Goal: Task Accomplishment & Management: Complete application form

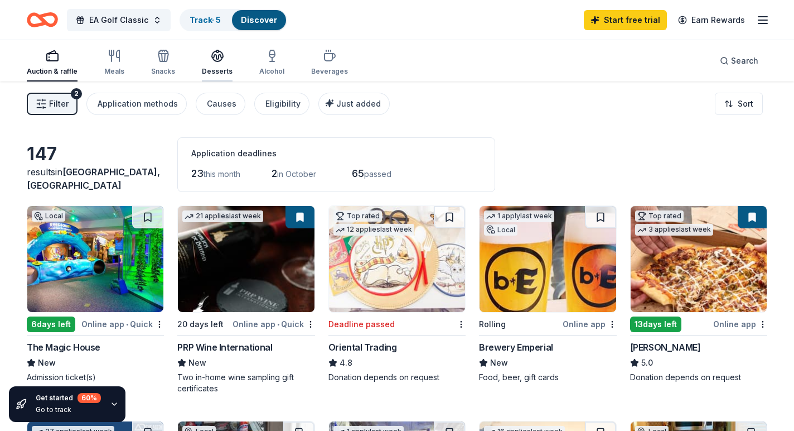
click at [215, 55] on icon "button" at bounding box center [217, 55] width 13 height 13
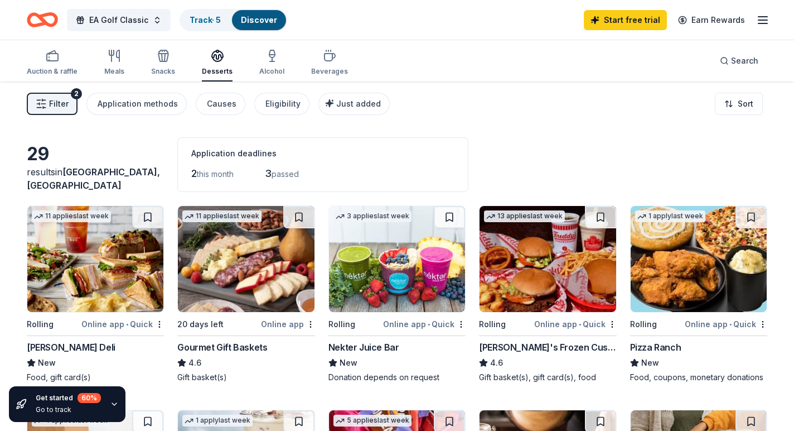
scroll to position [1, 0]
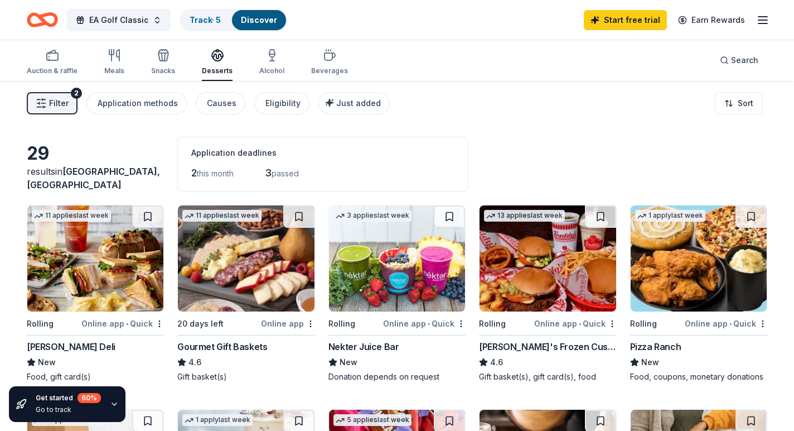
click at [369, 349] on div "Nekter Juice Bar" at bounding box center [364, 346] width 71 height 13
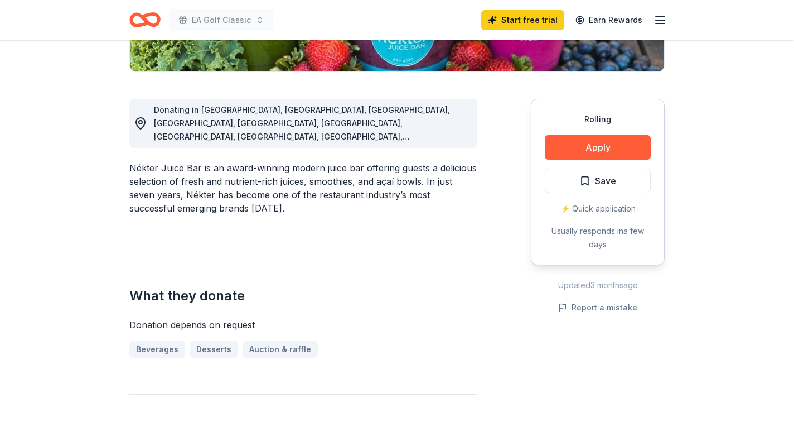
scroll to position [268, 0]
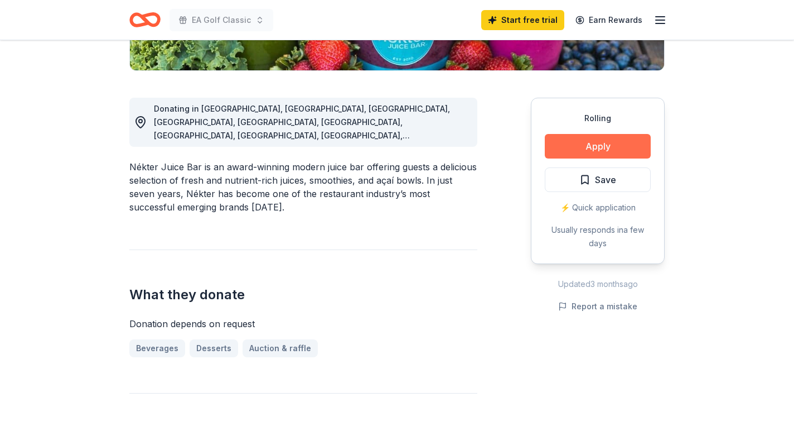
click at [595, 150] on button "Apply" at bounding box center [598, 146] width 106 height 25
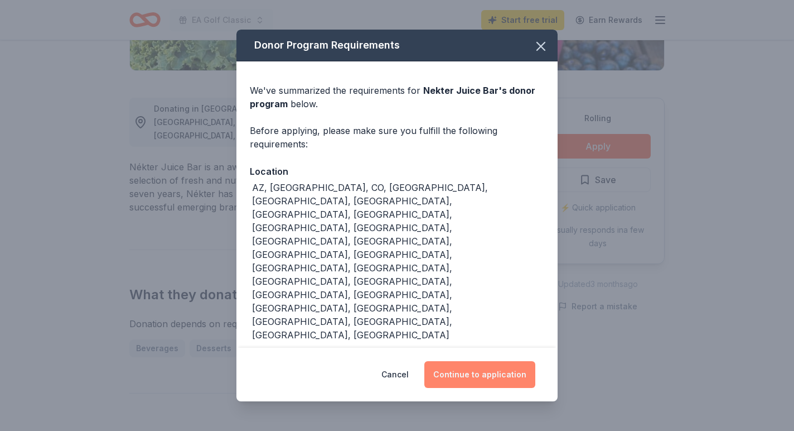
click at [506, 361] on button "Continue to application" at bounding box center [479, 374] width 111 height 27
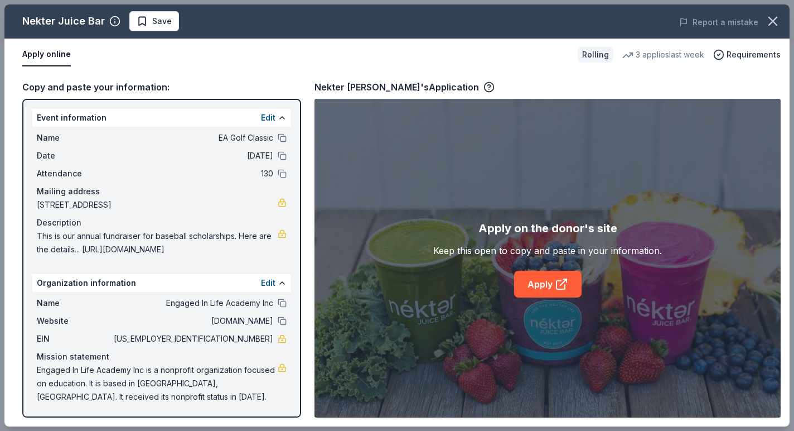
scroll to position [1, 0]
click at [538, 283] on link "Apply" at bounding box center [547, 284] width 67 height 27
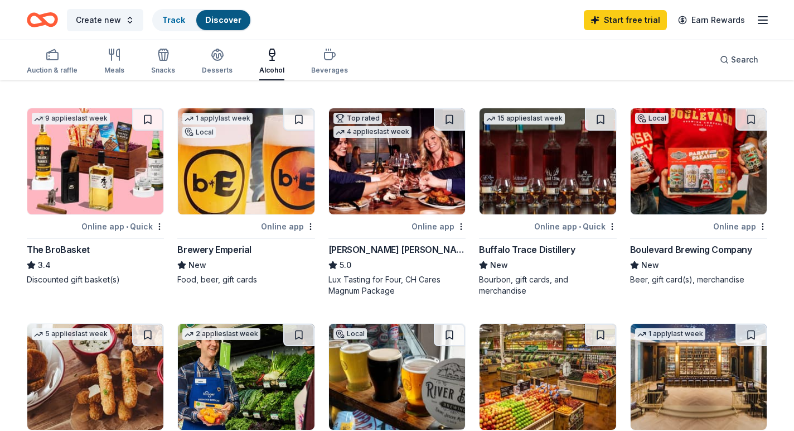
scroll to position [220, 0]
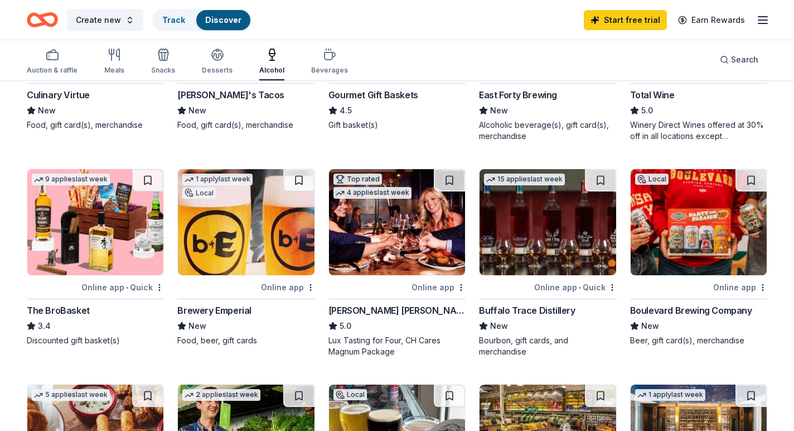
click at [115, 216] on img at bounding box center [95, 222] width 136 height 106
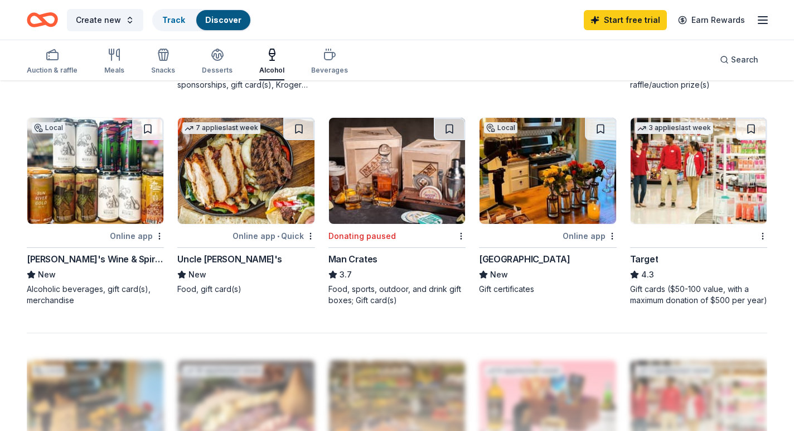
scroll to position [701, 0]
click at [332, 254] on div "Man Crates" at bounding box center [353, 259] width 49 height 13
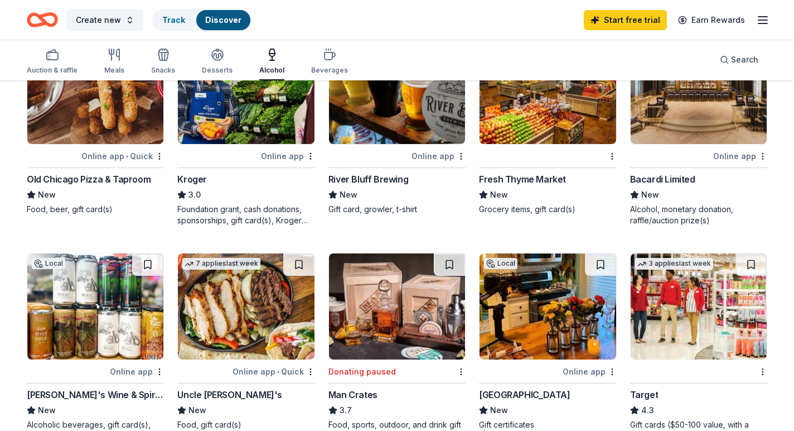
scroll to position [567, 0]
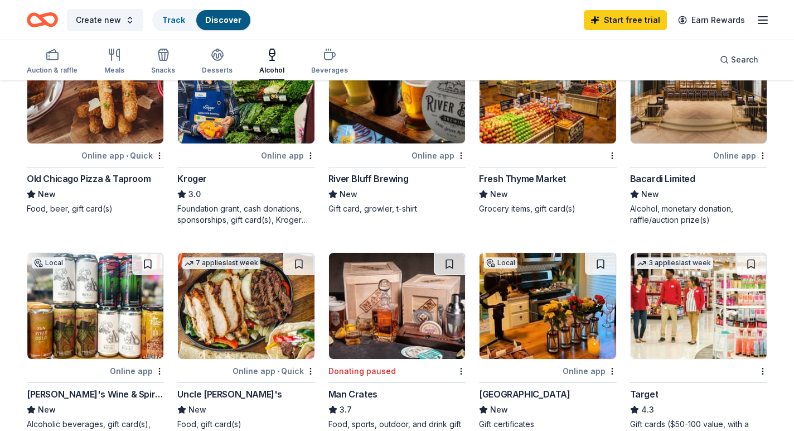
click at [678, 330] on img at bounding box center [699, 306] width 136 height 106
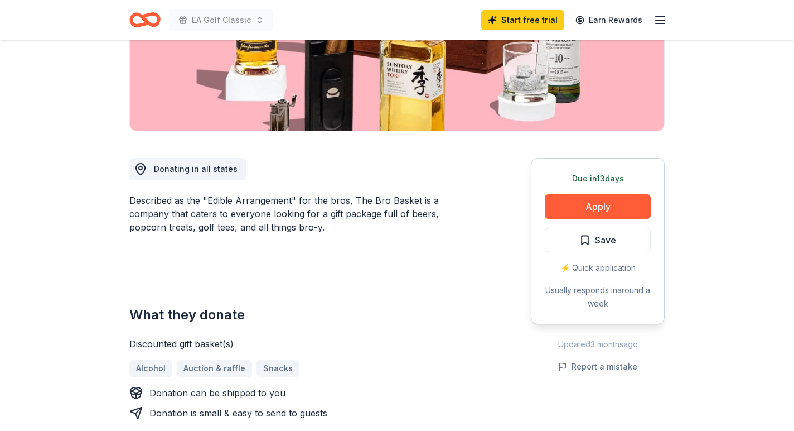
scroll to position [223, 0]
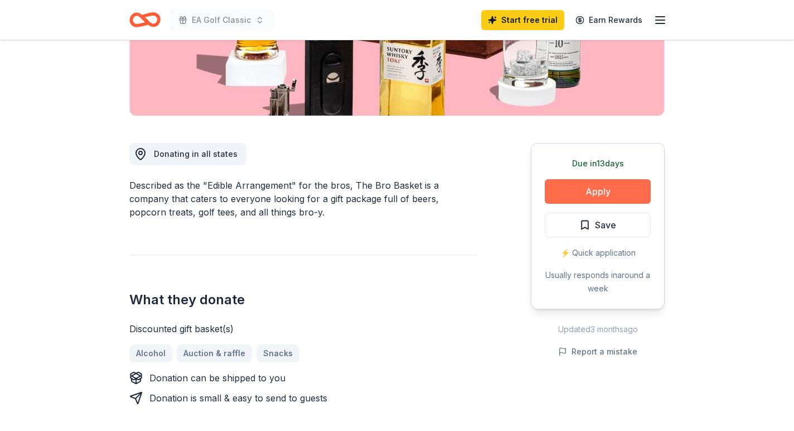
click at [579, 194] on button "Apply" at bounding box center [598, 191] width 106 height 25
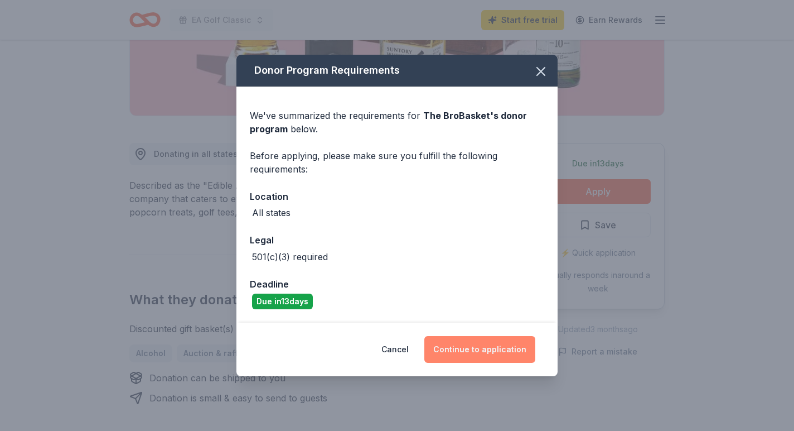
click at [490, 355] on button "Continue to application" at bounding box center [479, 349] width 111 height 27
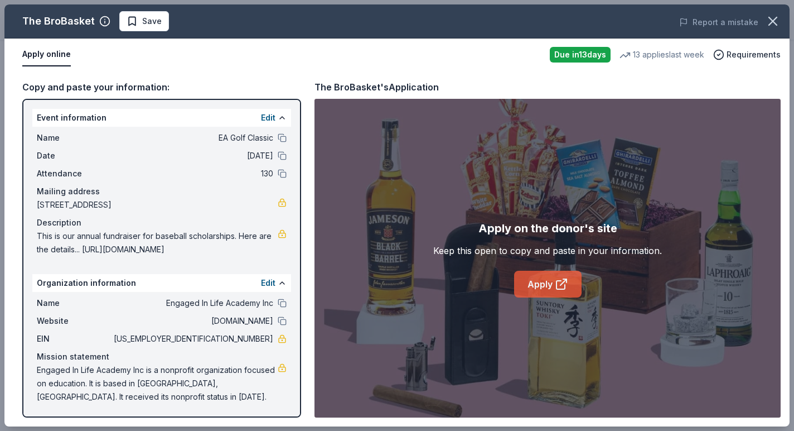
click at [561, 281] on icon at bounding box center [561, 283] width 13 height 13
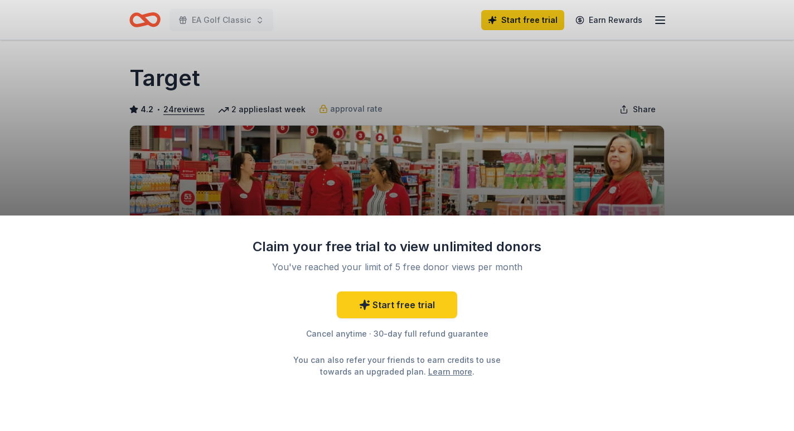
click at [692, 161] on div "Claim your free trial to view unlimited donors You've reached your limit of 5 f…" at bounding box center [397, 215] width 794 height 431
click at [406, 104] on div "Claim your free trial to view unlimited donors You've reached your limit of 5 f…" at bounding box center [397, 215] width 794 height 431
click at [418, 304] on link "Start free trial" at bounding box center [397, 304] width 120 height 27
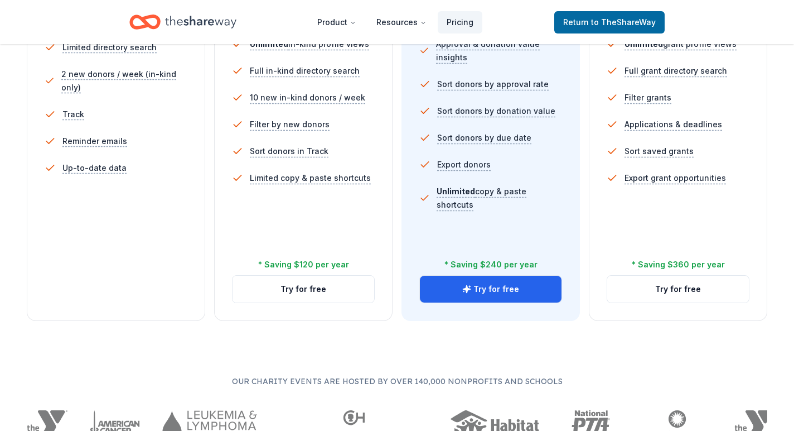
scroll to position [376, 0]
click at [468, 294] on button "Try for free" at bounding box center [491, 289] width 142 height 27
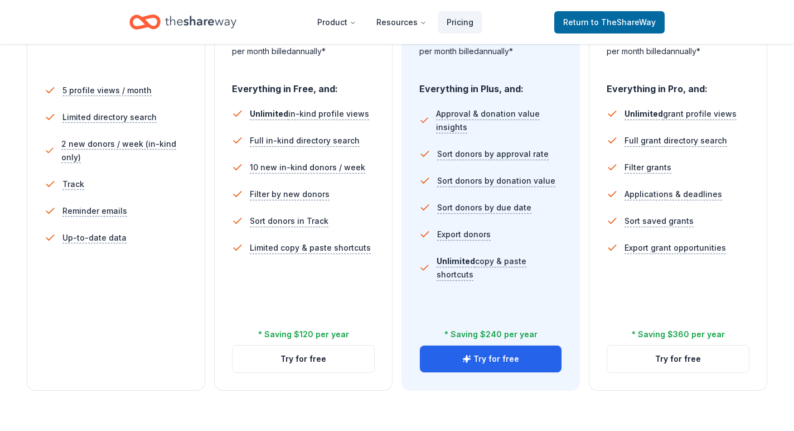
scroll to position [308, 0]
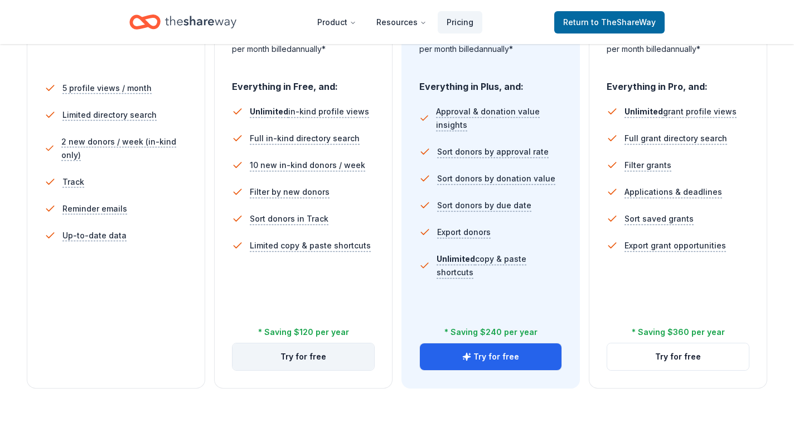
click at [314, 358] on button "Try for free" at bounding box center [304, 356] width 142 height 27
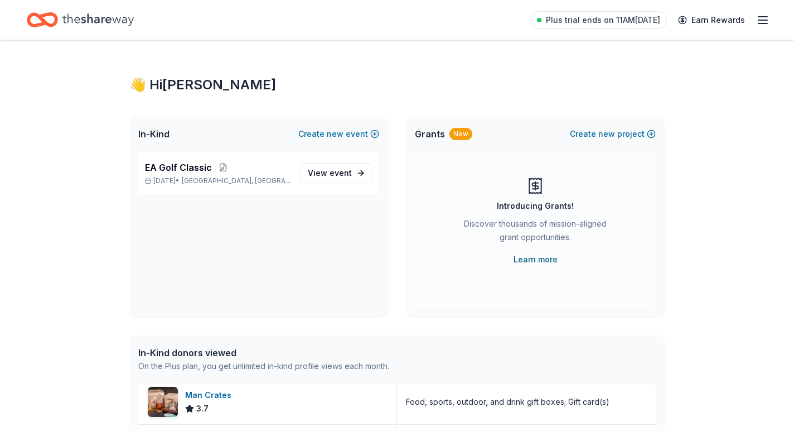
click at [527, 256] on link "Learn more" at bounding box center [536, 259] width 44 height 13
click at [184, 166] on span "EA Golf Classic" at bounding box center [178, 167] width 67 height 13
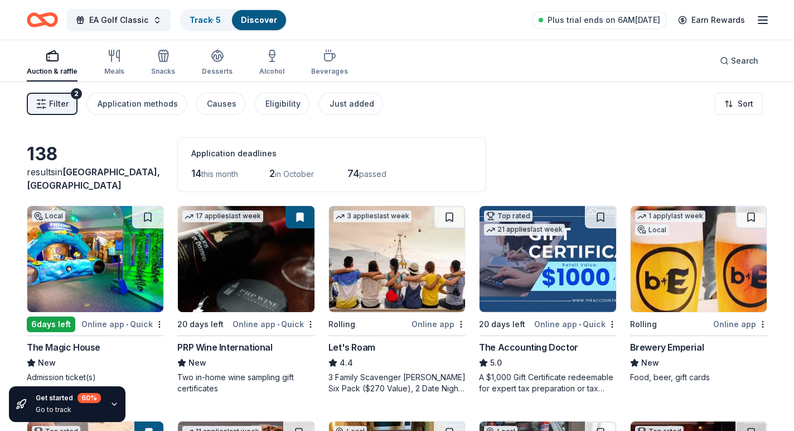
click at [47, 63] on div "Auction & raffle" at bounding box center [52, 62] width 51 height 27
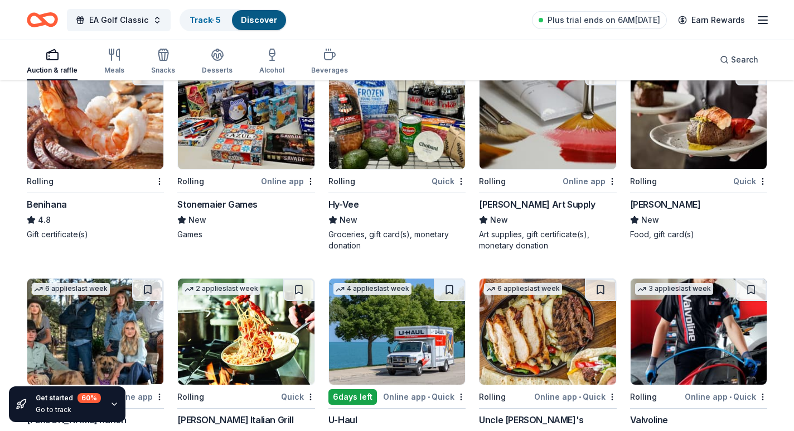
scroll to position [2071, 0]
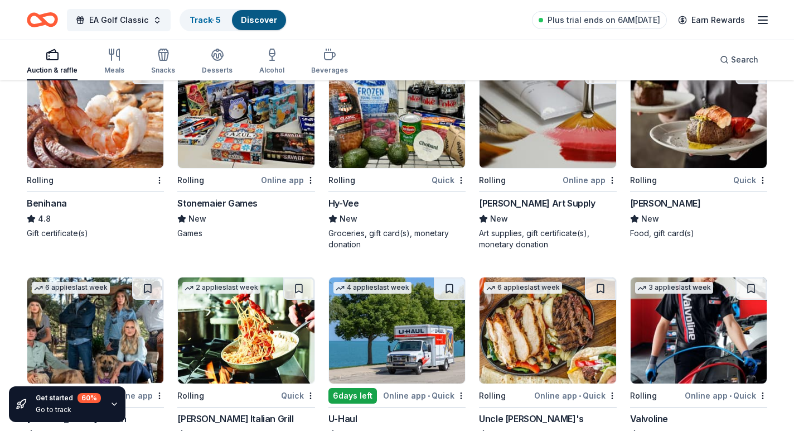
click at [344, 202] on div "Hy-Vee" at bounding box center [344, 202] width 31 height 13
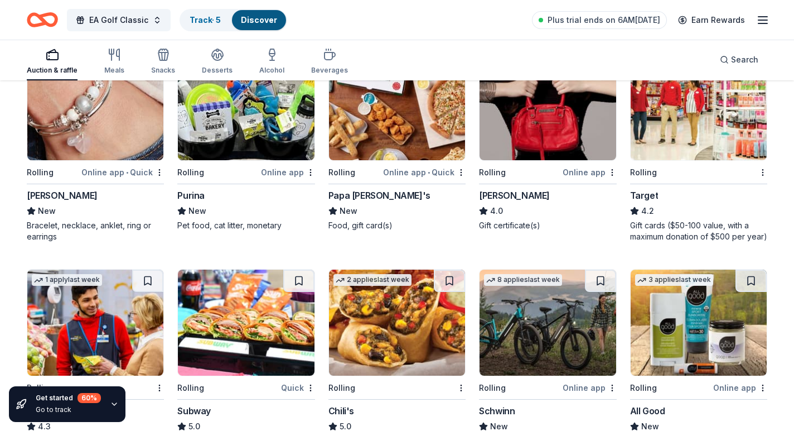
scroll to position [3756, 0]
click at [643, 162] on div "2 applies last week Rolling Target 4.2 Gift cards ($50-100 value, with a maximu…" at bounding box center [698, 148] width 137 height 189
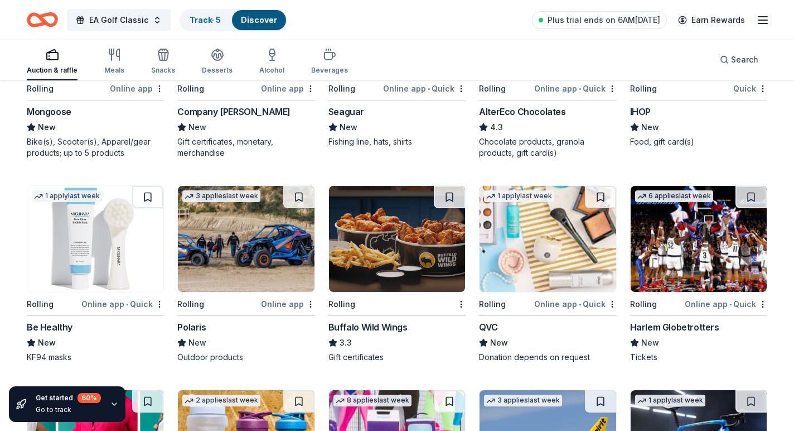
scroll to position [4274, 0]
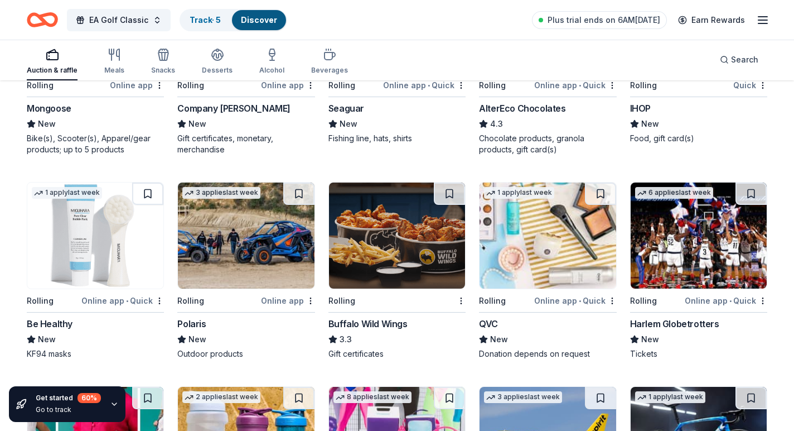
click at [383, 259] on img at bounding box center [397, 235] width 136 height 106
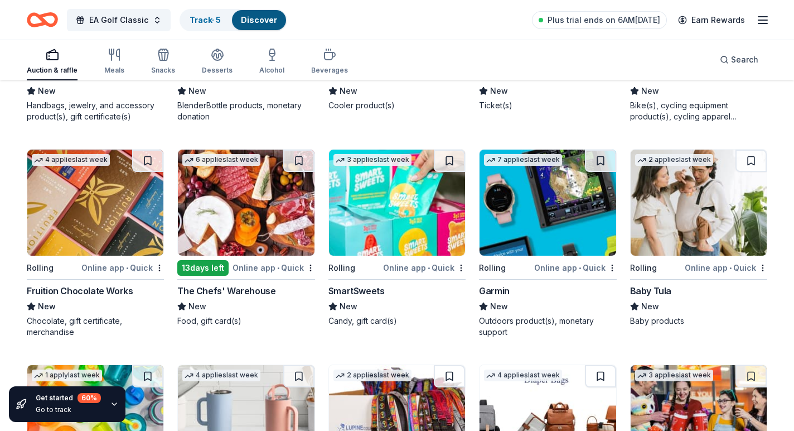
scroll to position [4726, 0]
click at [556, 203] on img at bounding box center [548, 203] width 136 height 106
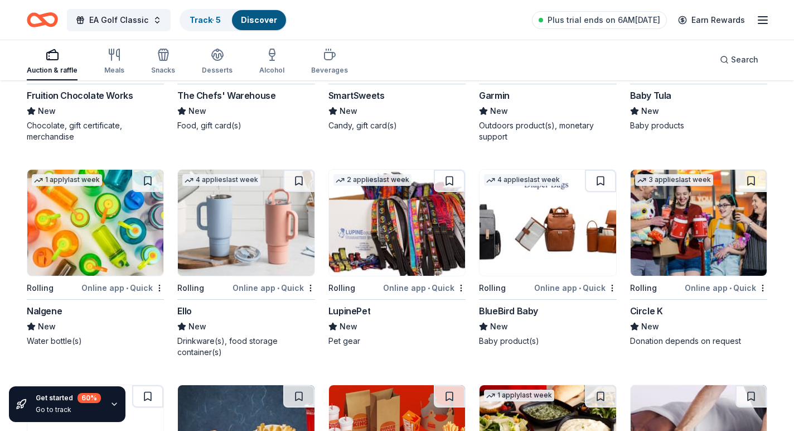
scroll to position [4923, 0]
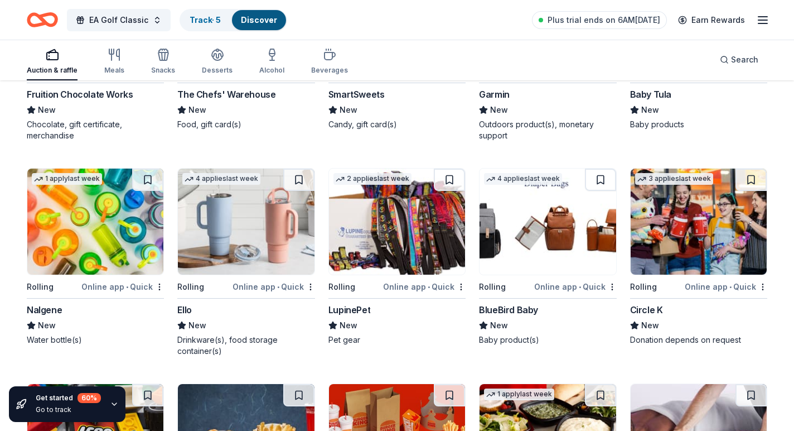
click at [68, 220] on img at bounding box center [95, 221] width 136 height 106
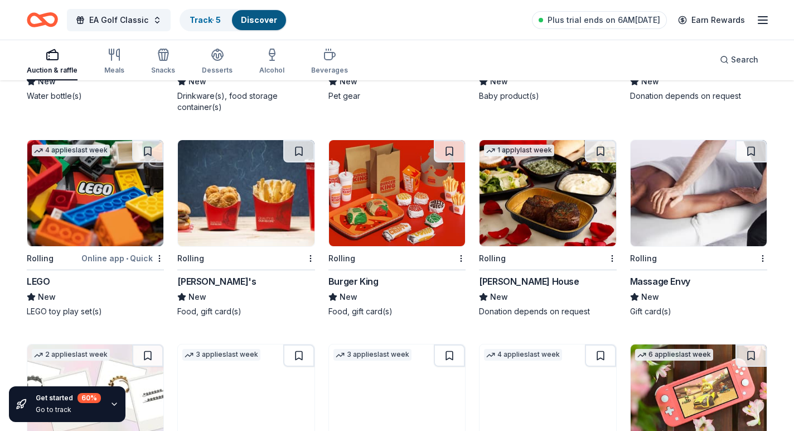
scroll to position [5167, 0]
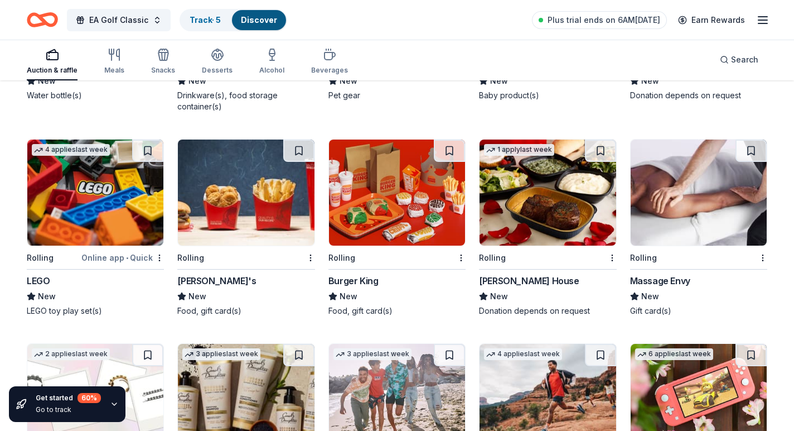
click at [525, 293] on div "New" at bounding box center [547, 296] width 137 height 13
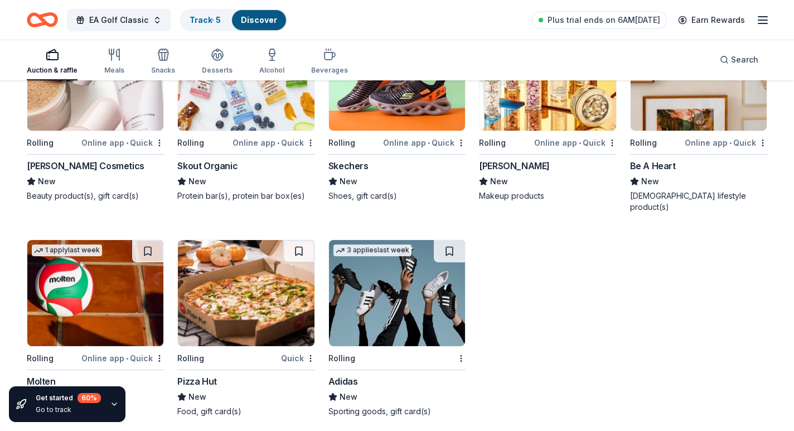
scroll to position [5687, 0]
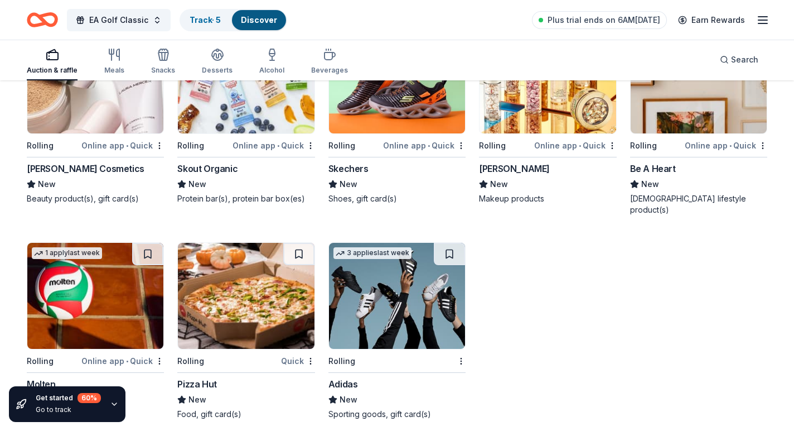
click at [390, 258] on img at bounding box center [397, 296] width 136 height 106
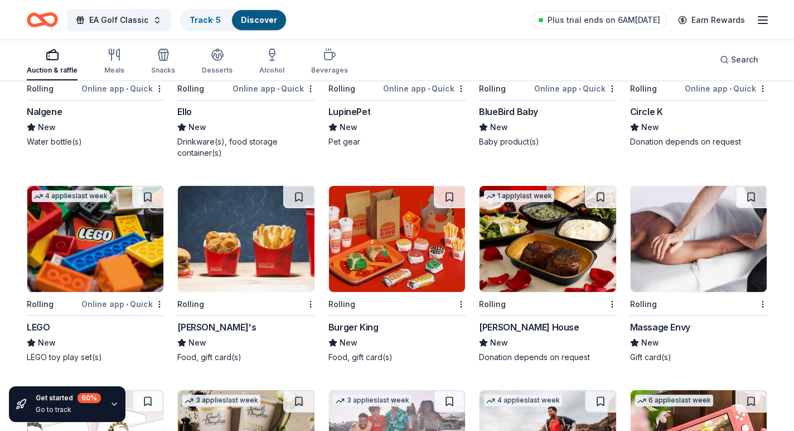
scroll to position [4950, 0]
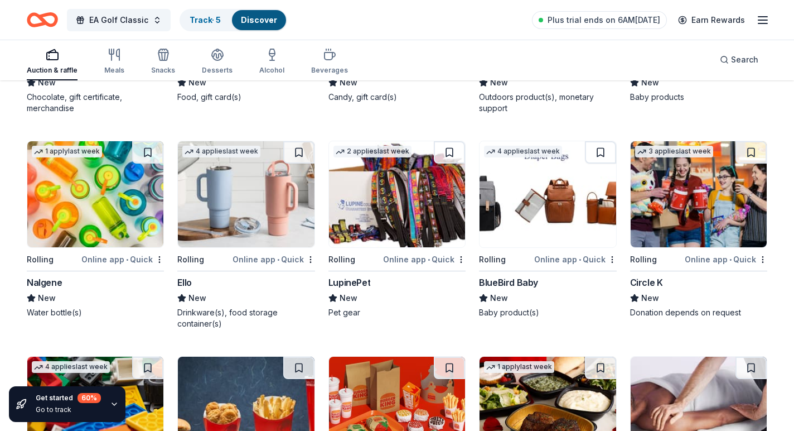
click at [254, 218] on img at bounding box center [246, 194] width 136 height 106
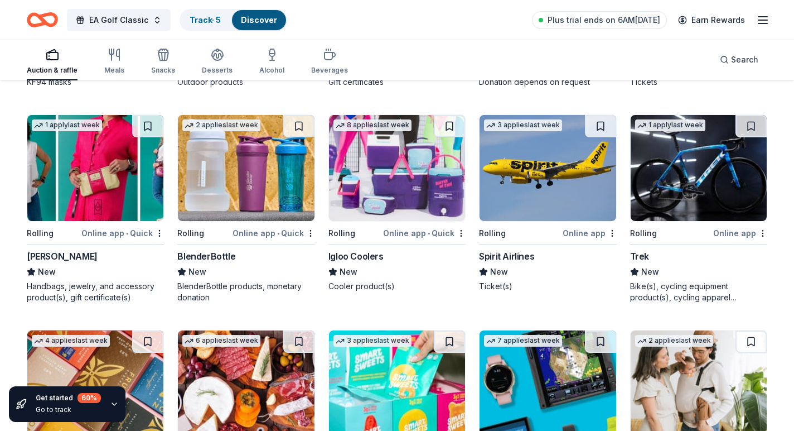
scroll to position [4481, 0]
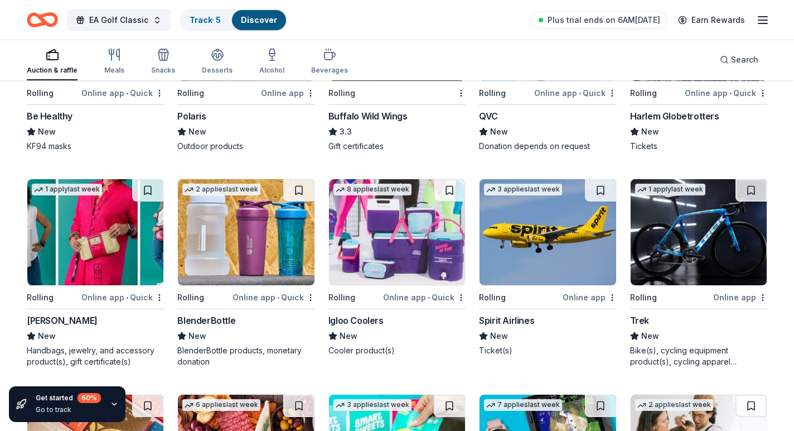
click at [253, 245] on img at bounding box center [246, 232] width 136 height 106
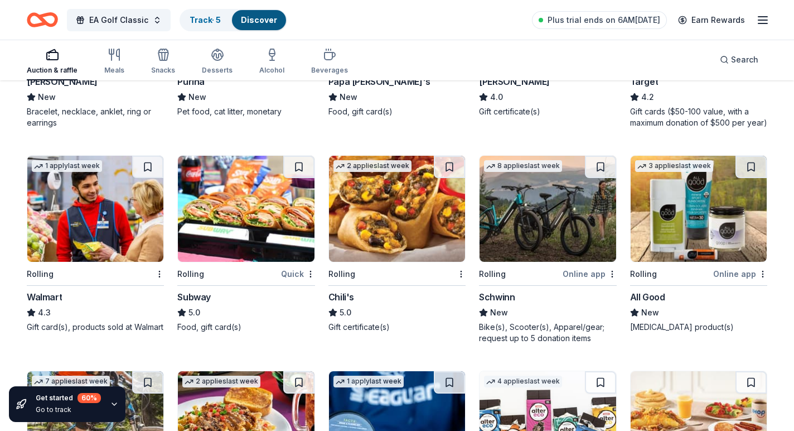
scroll to position [3858, 0]
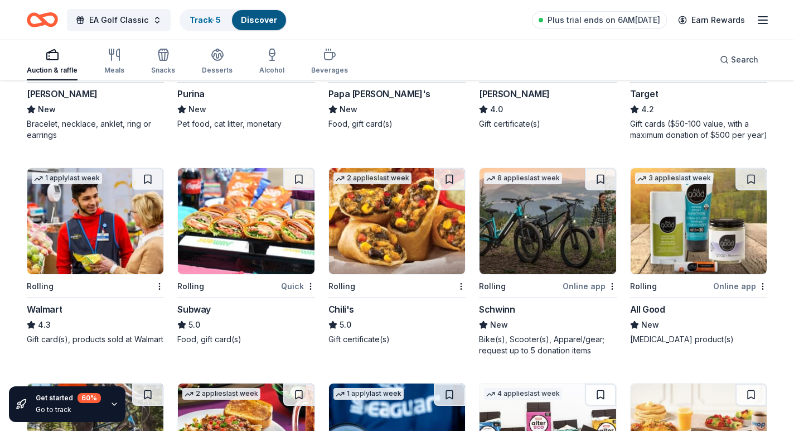
click at [696, 228] on img at bounding box center [699, 221] width 136 height 106
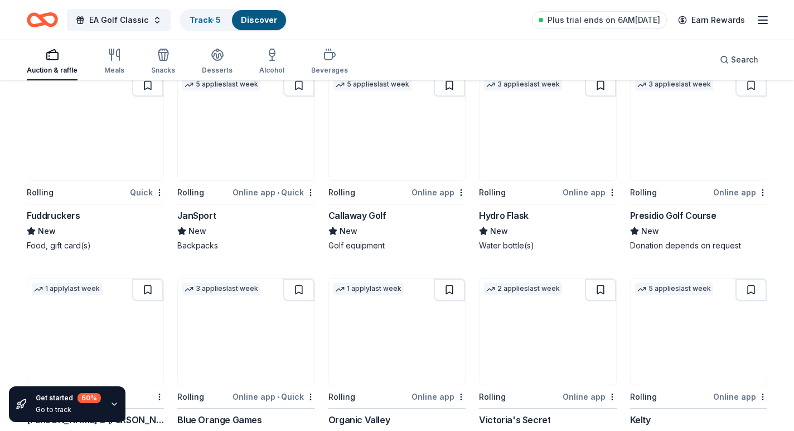
scroll to position [3314, 0]
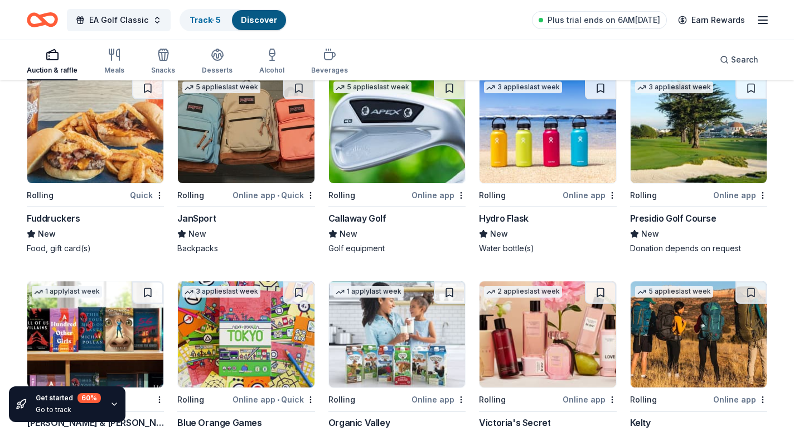
click at [524, 135] on img at bounding box center [548, 130] width 136 height 106
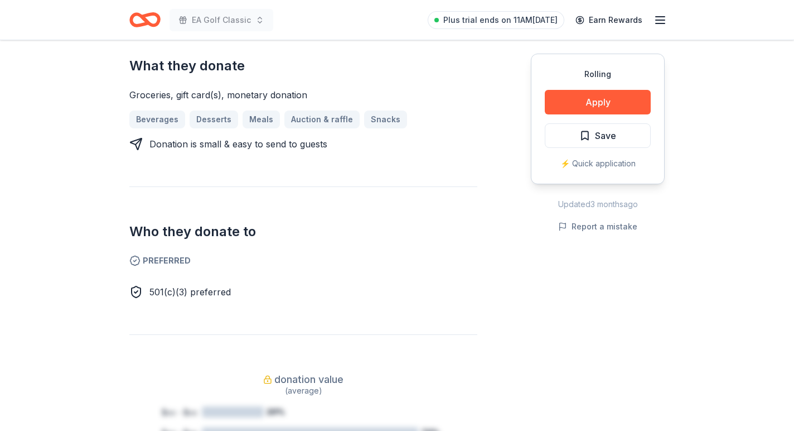
scroll to position [573, 0]
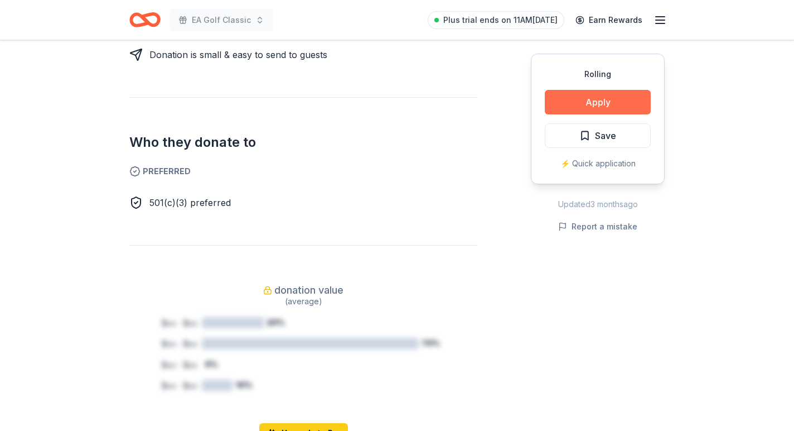
click at [607, 95] on button "Apply" at bounding box center [598, 102] width 106 height 25
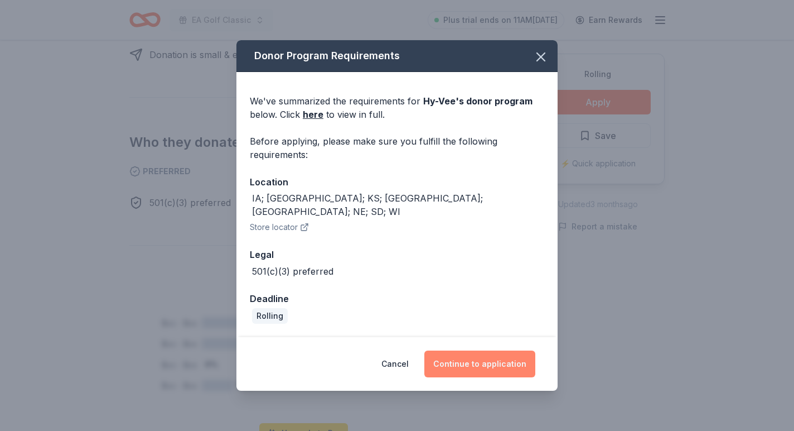
click at [477, 357] on button "Continue to application" at bounding box center [479, 363] width 111 height 27
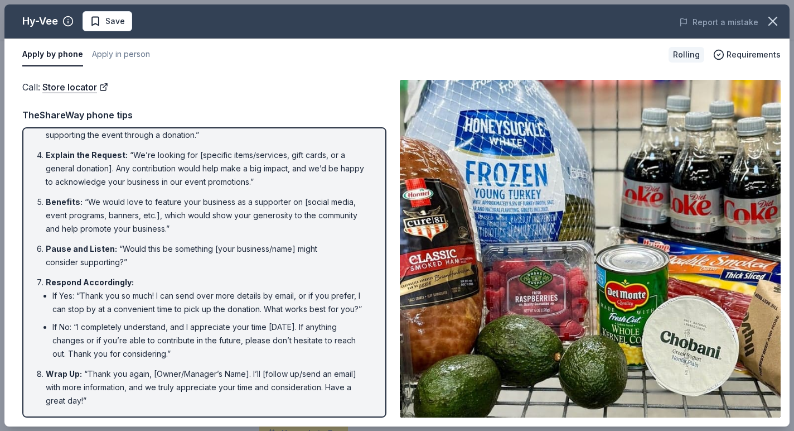
scroll to position [129, 0]
click at [139, 51] on button "Apply in person" at bounding box center [121, 54] width 58 height 23
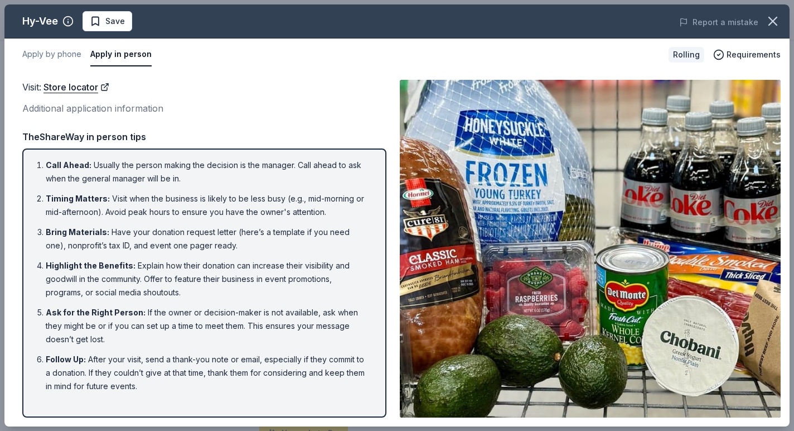
scroll to position [0, 0]
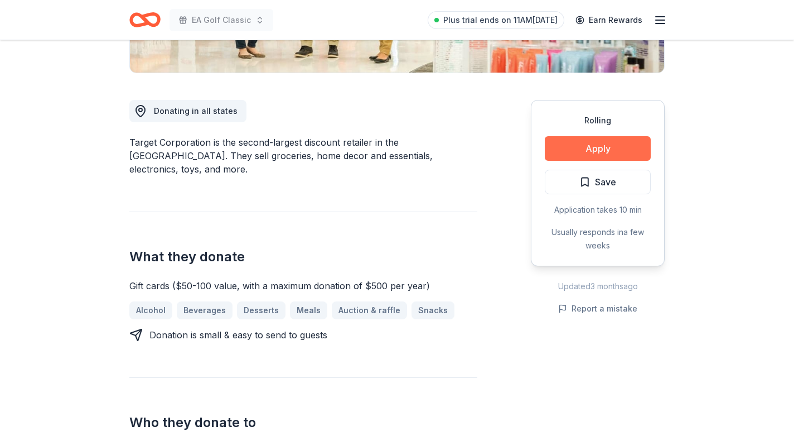
scroll to position [267, 0]
click at [596, 149] on button "Apply" at bounding box center [598, 148] width 106 height 25
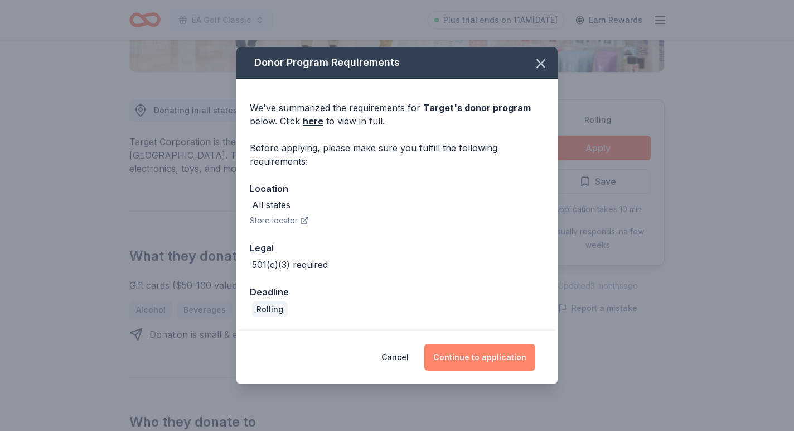
click at [463, 354] on button "Continue to application" at bounding box center [479, 357] width 111 height 27
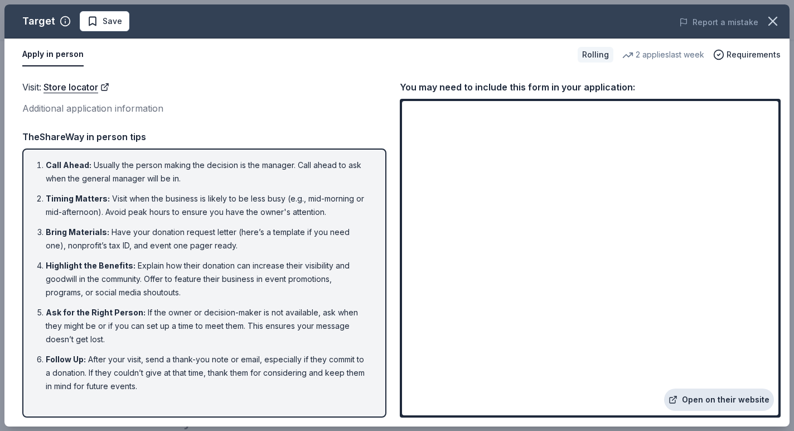
click at [695, 397] on link "Open on their website" at bounding box center [719, 399] width 110 height 22
click at [687, 396] on link "Open on their website" at bounding box center [719, 399] width 110 height 22
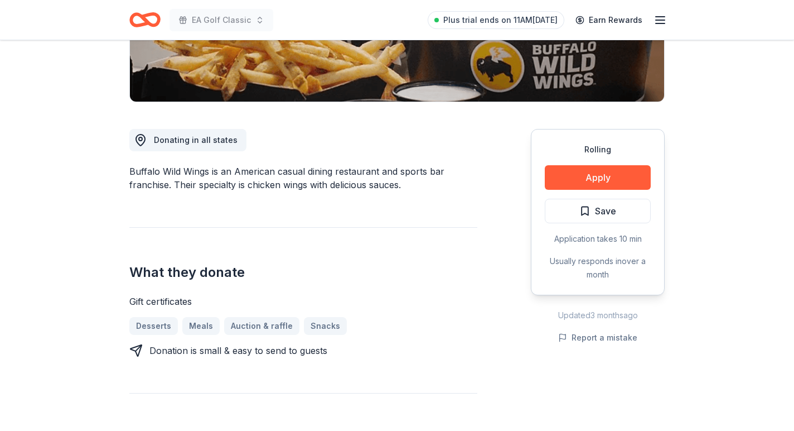
scroll to position [170, 0]
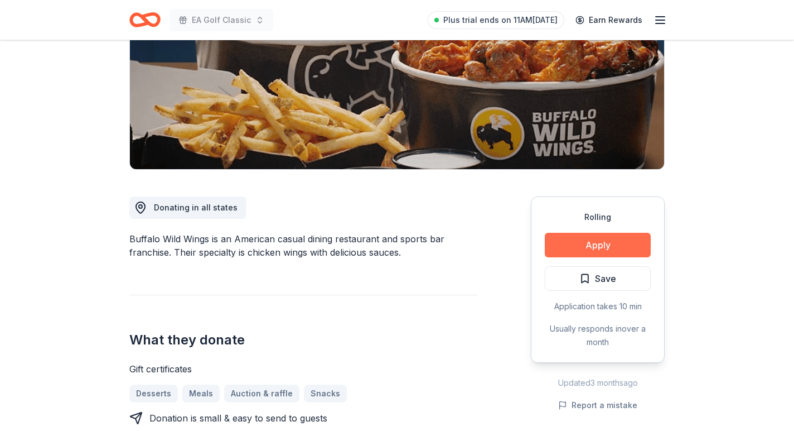
click at [603, 247] on button "Apply" at bounding box center [598, 245] width 106 height 25
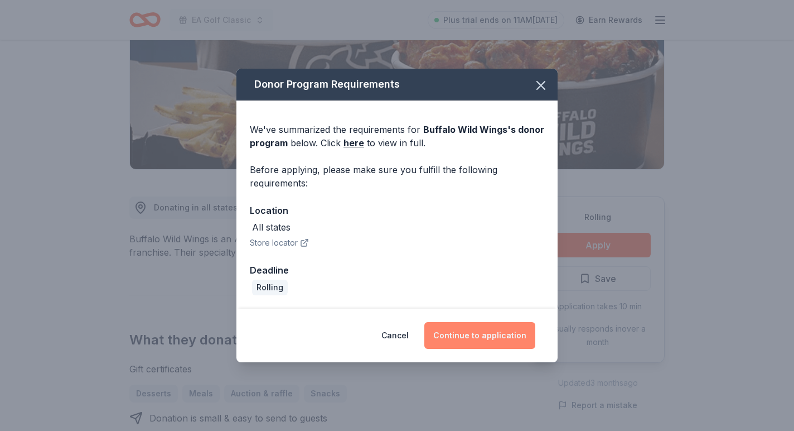
click at [490, 335] on button "Continue to application" at bounding box center [479, 335] width 111 height 27
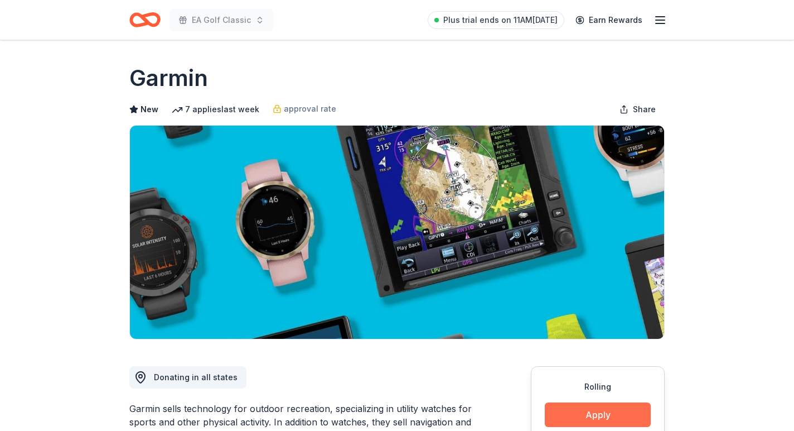
click at [596, 419] on button "Apply" at bounding box center [598, 414] width 106 height 25
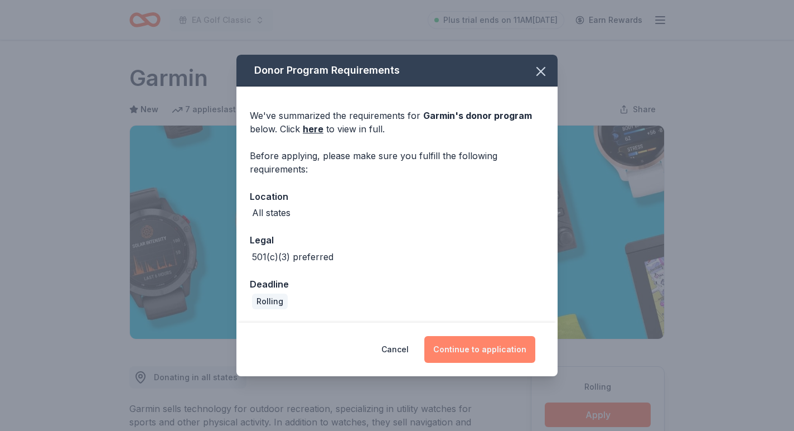
click at [506, 346] on button "Continue to application" at bounding box center [479, 349] width 111 height 27
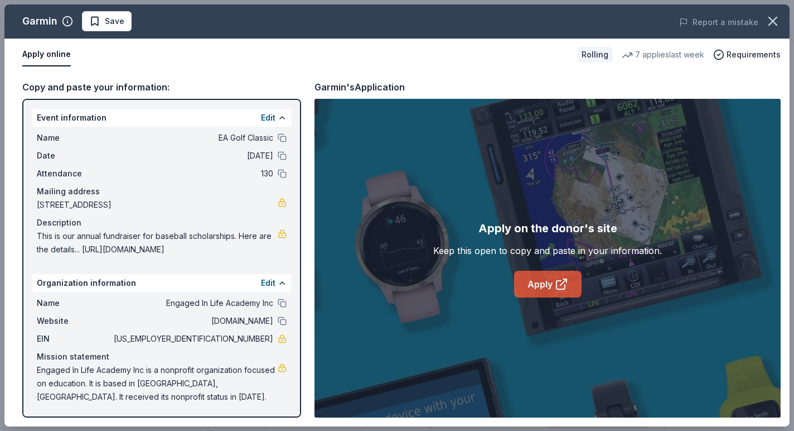
click at [569, 282] on link "Apply" at bounding box center [547, 284] width 67 height 27
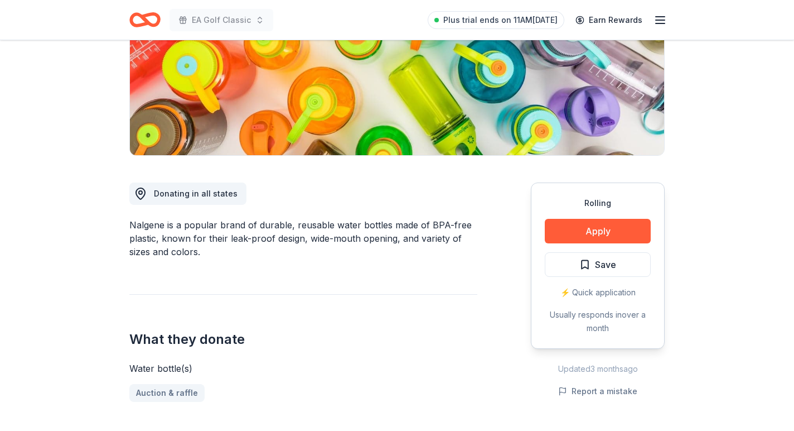
scroll to position [191, 0]
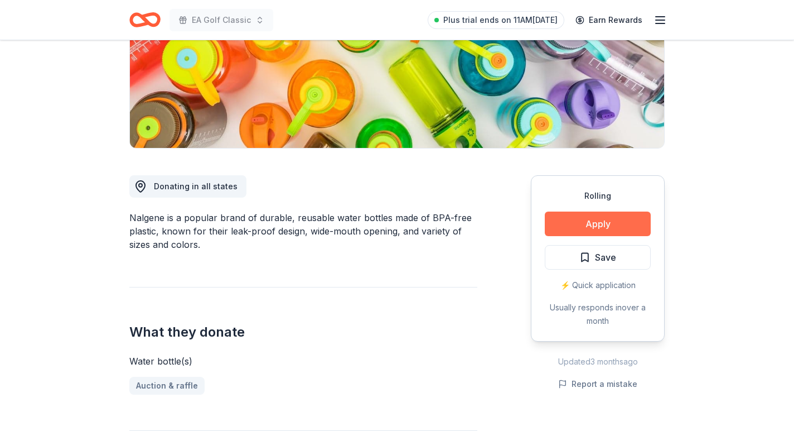
click at [558, 220] on button "Apply" at bounding box center [598, 223] width 106 height 25
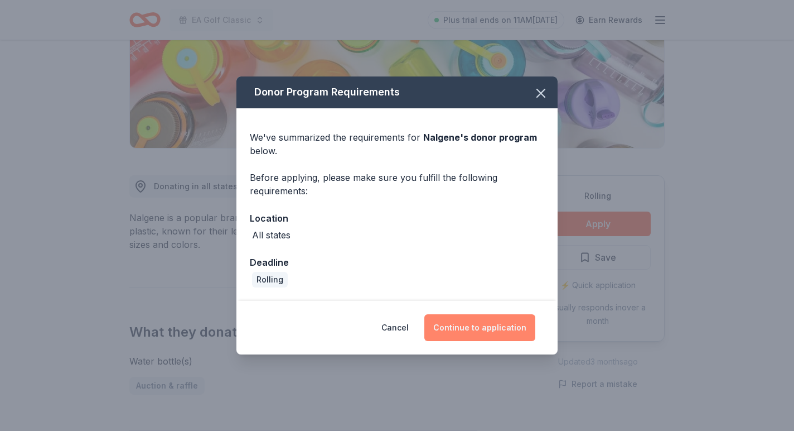
click at [494, 330] on button "Continue to application" at bounding box center [479, 327] width 111 height 27
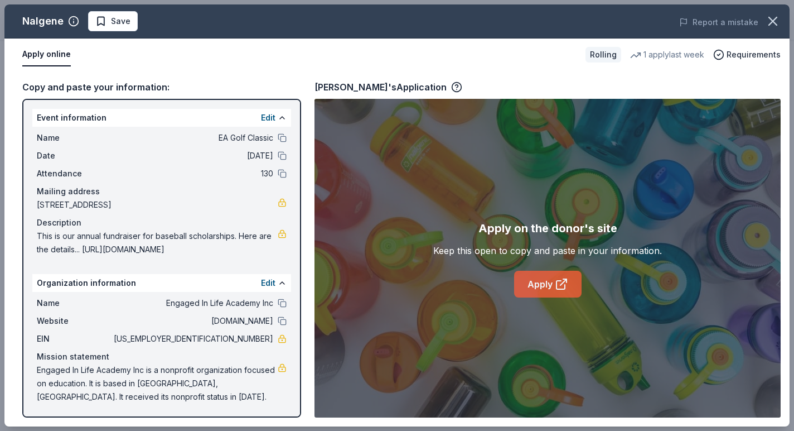
click at [548, 282] on link "Apply" at bounding box center [547, 284] width 67 height 27
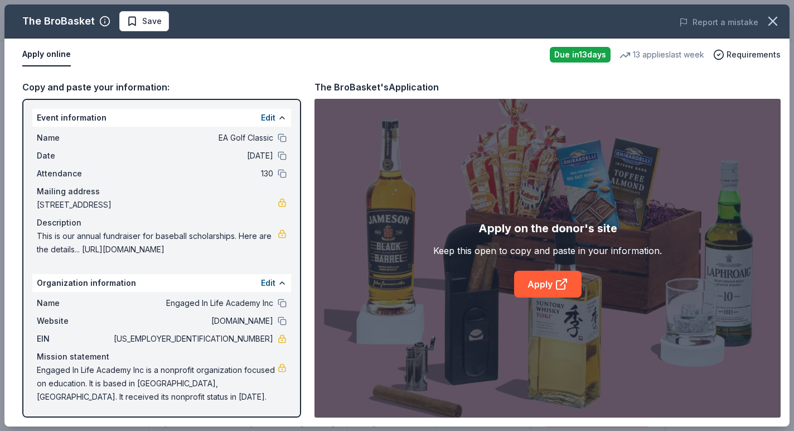
scroll to position [223, 0]
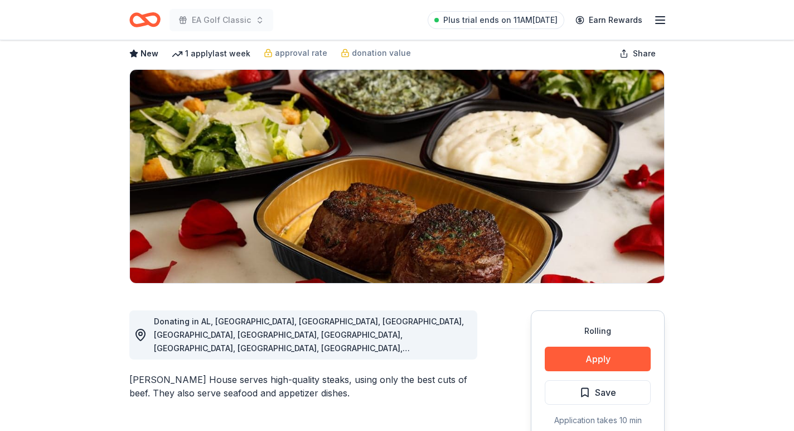
scroll to position [56, 0]
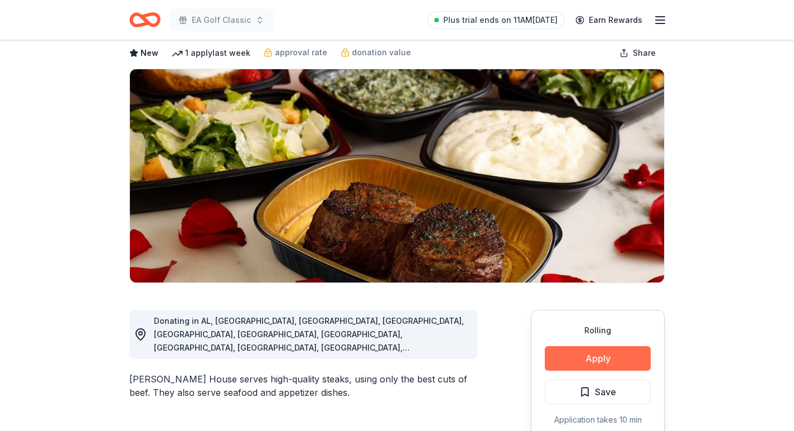
click at [577, 353] on button "Apply" at bounding box center [598, 358] width 106 height 25
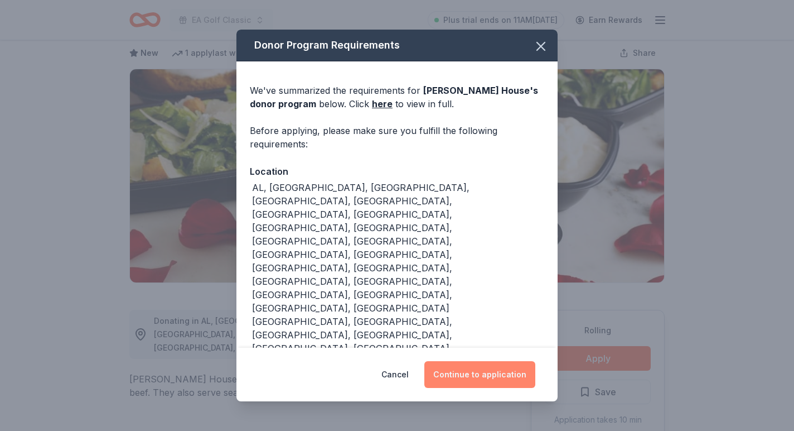
click at [467, 361] on button "Continue to application" at bounding box center [479, 374] width 111 height 27
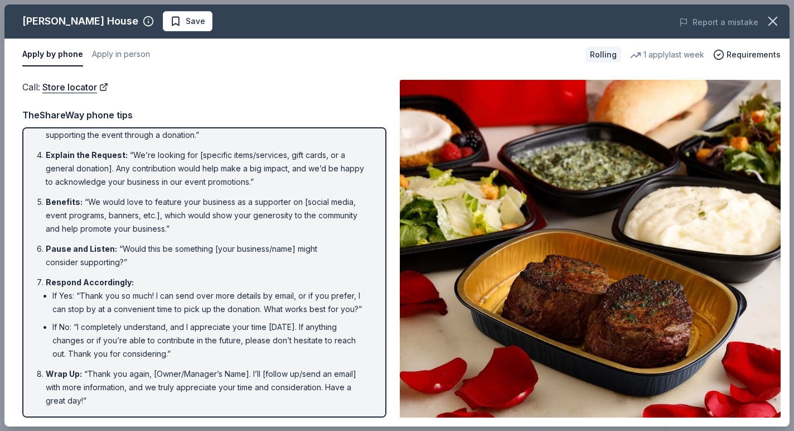
scroll to position [129, 0]
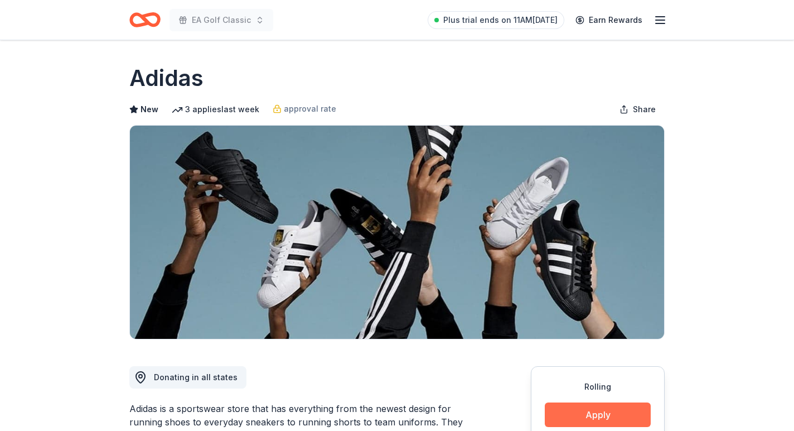
click at [634, 412] on button "Apply" at bounding box center [598, 414] width 106 height 25
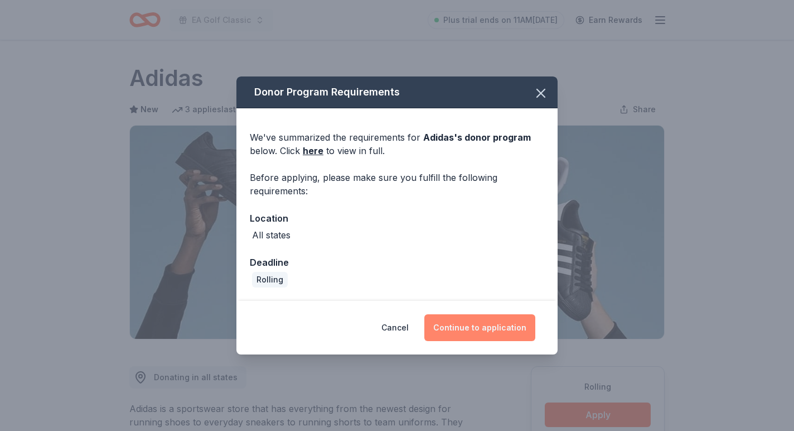
click at [511, 330] on button "Continue to application" at bounding box center [479, 327] width 111 height 27
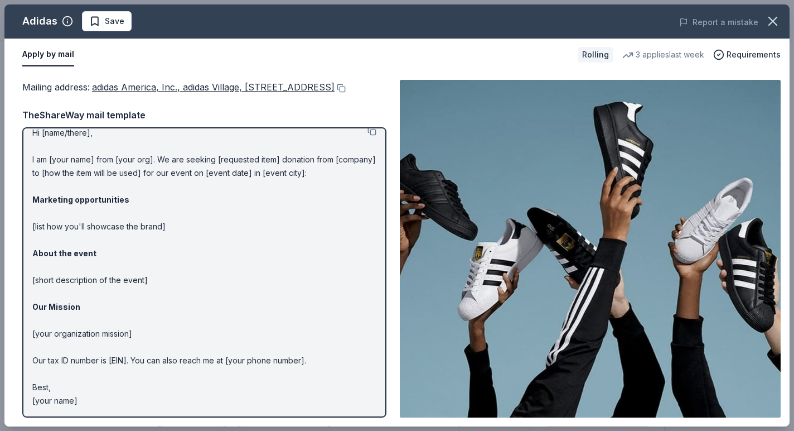
scroll to position [25, 0]
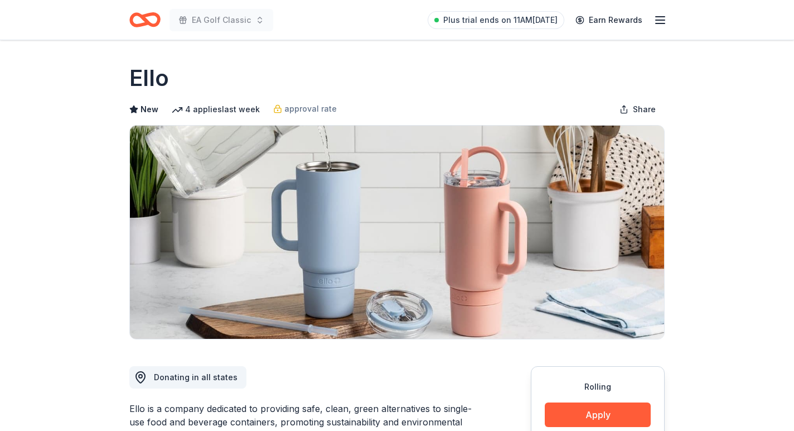
scroll to position [84, 0]
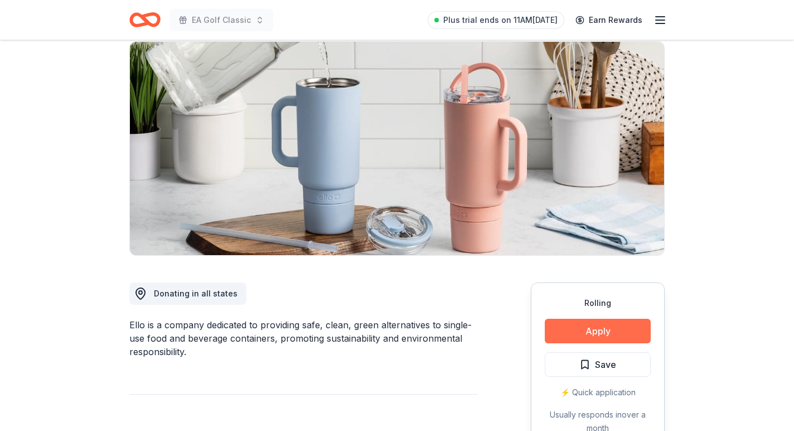
click at [587, 324] on button "Apply" at bounding box center [598, 331] width 106 height 25
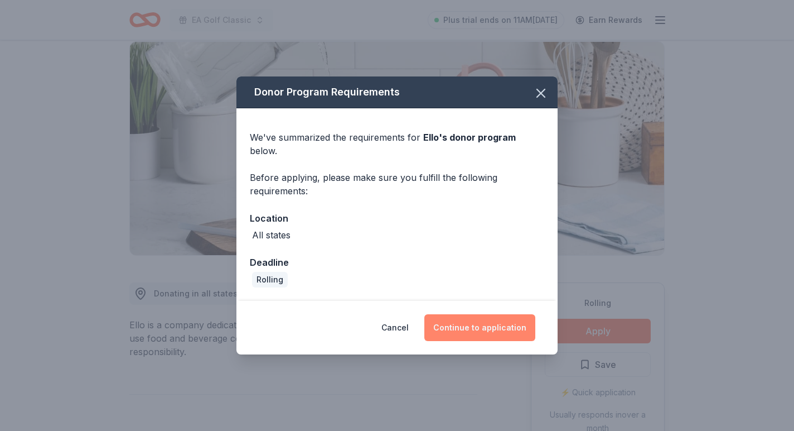
click at [453, 315] on button "Continue to application" at bounding box center [479, 327] width 111 height 27
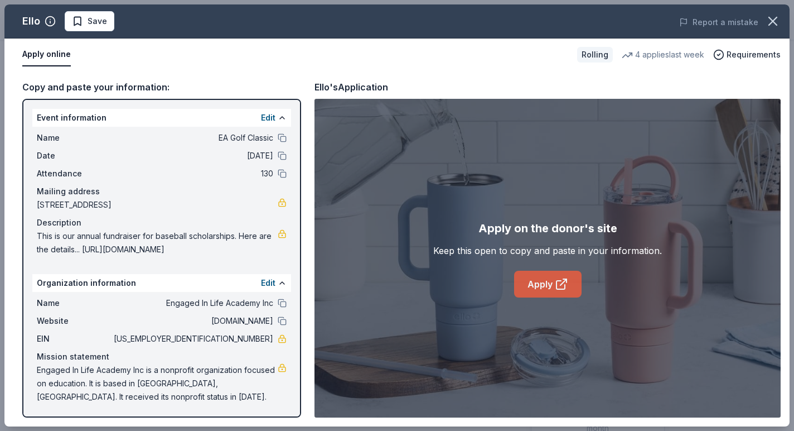
click at [555, 282] on icon at bounding box center [561, 283] width 13 height 13
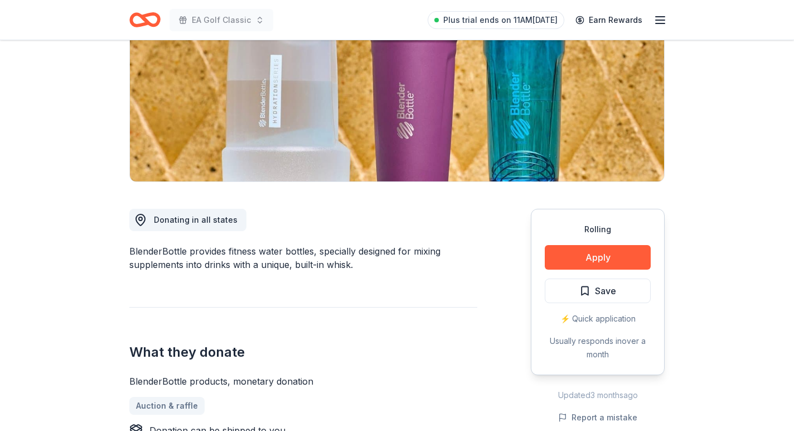
scroll to position [174, 0]
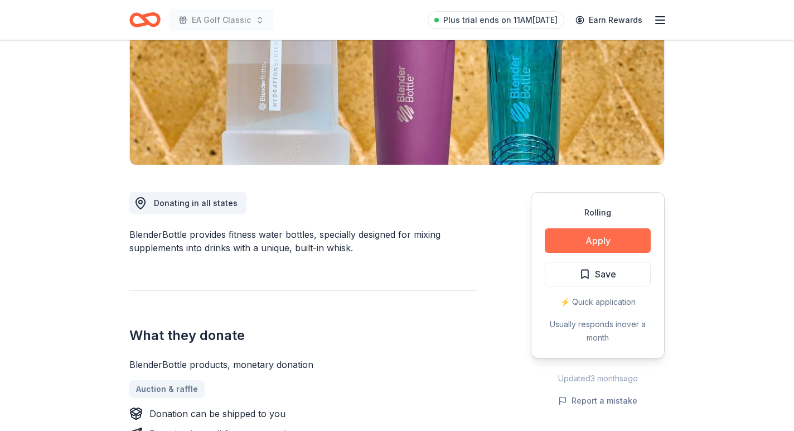
click at [610, 249] on button "Apply" at bounding box center [598, 240] width 106 height 25
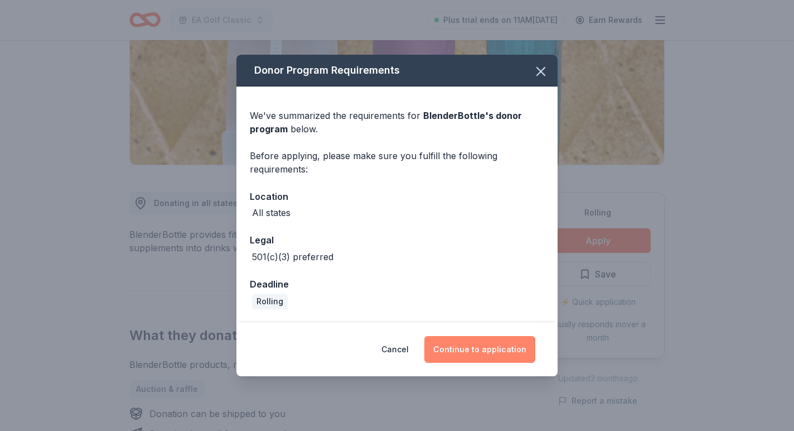
click at [465, 350] on button "Continue to application" at bounding box center [479, 349] width 111 height 27
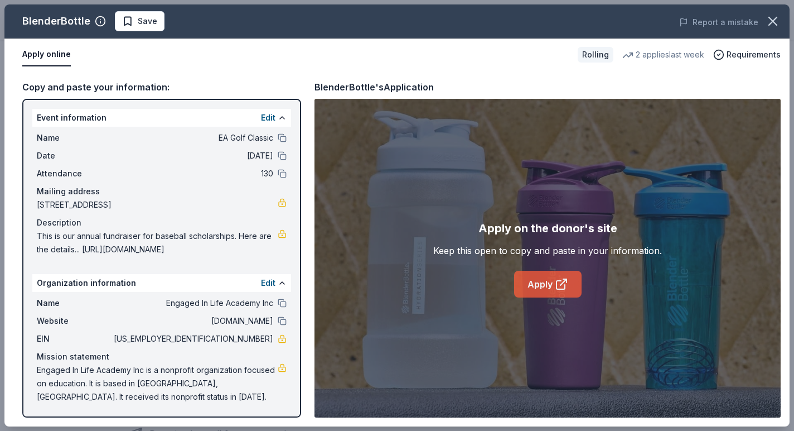
click at [538, 290] on link "Apply" at bounding box center [547, 284] width 67 height 27
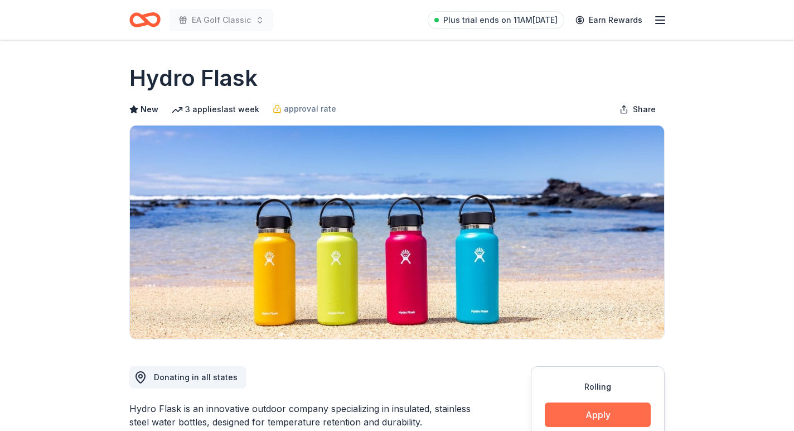
click at [636, 416] on button "Apply" at bounding box center [598, 414] width 106 height 25
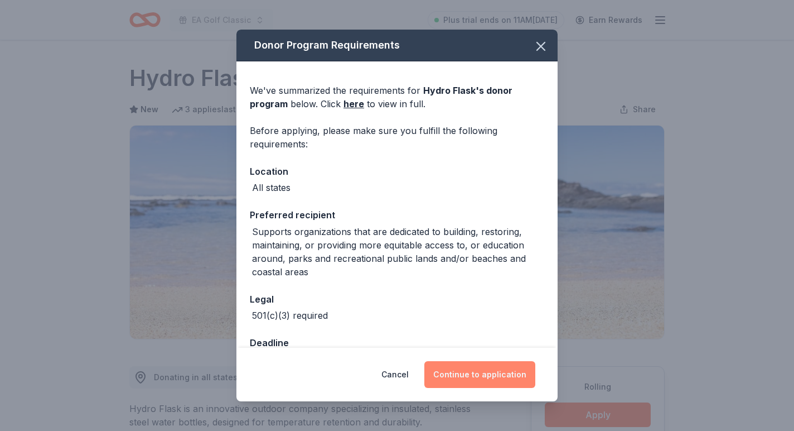
click at [493, 369] on button "Continue to application" at bounding box center [479, 374] width 111 height 27
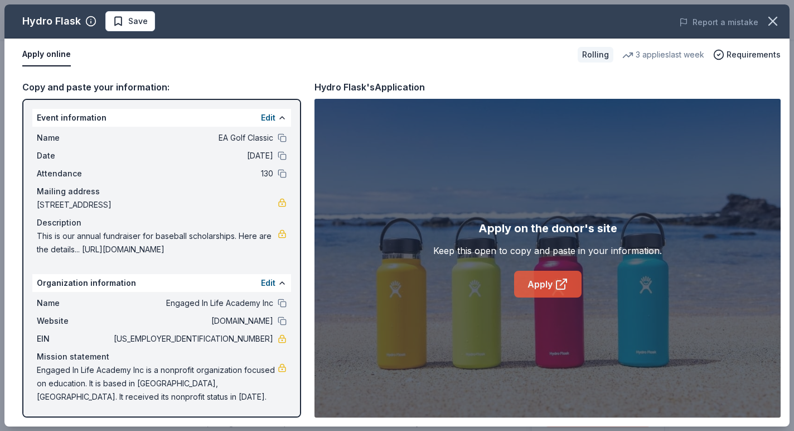
click at [543, 293] on link "Apply" at bounding box center [547, 284] width 67 height 27
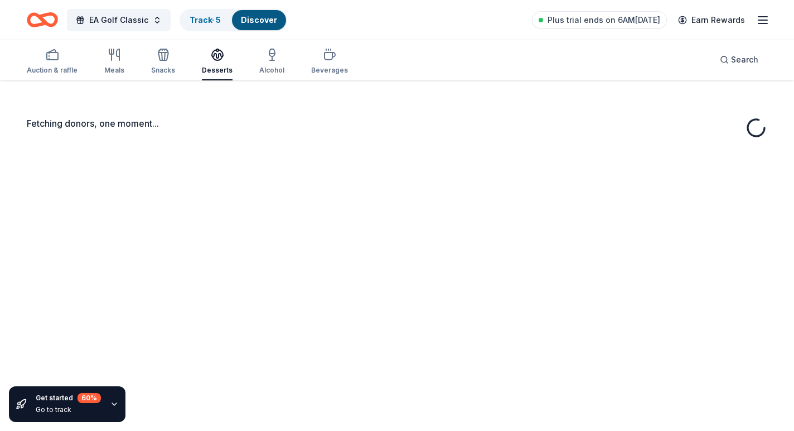
scroll to position [21, 0]
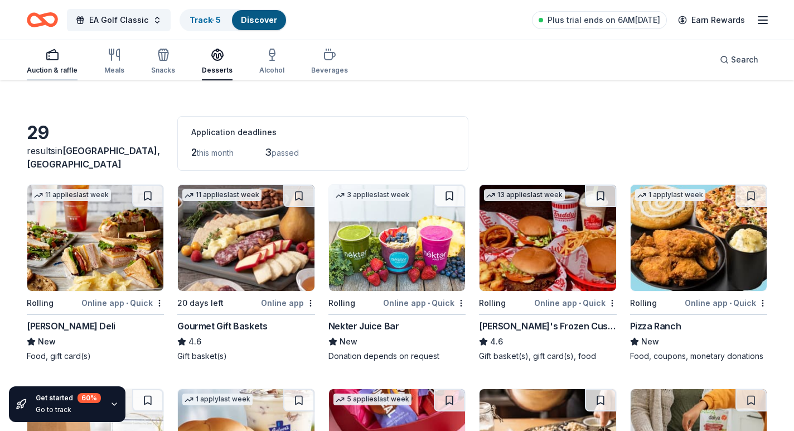
click at [39, 63] on div "Auction & raffle" at bounding box center [52, 61] width 51 height 27
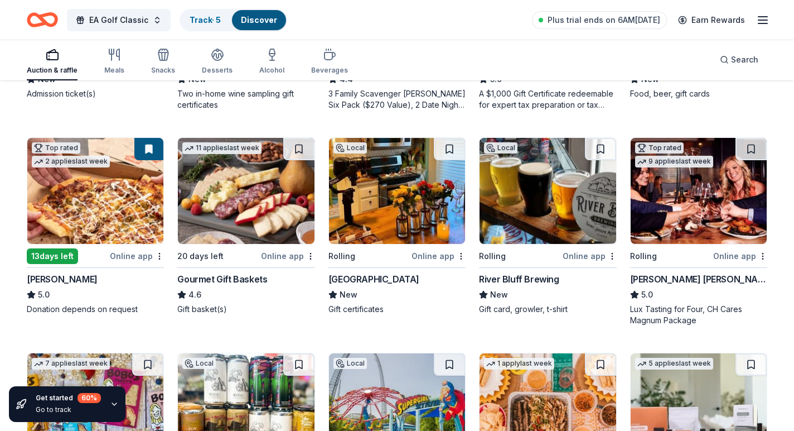
scroll to position [284, 0]
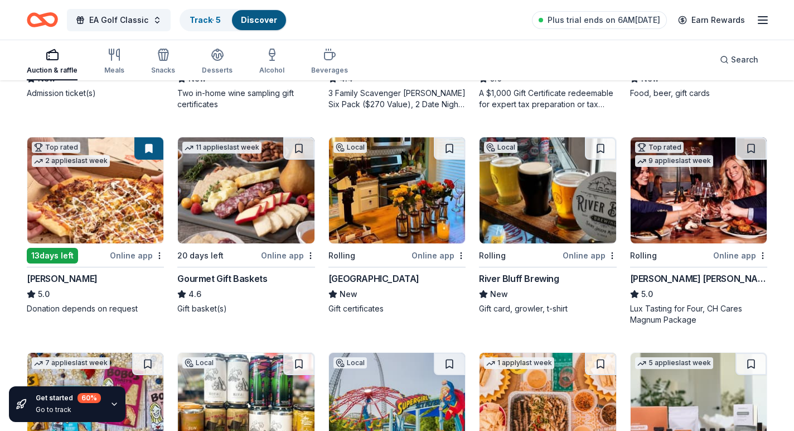
click at [82, 197] on img at bounding box center [95, 190] width 136 height 106
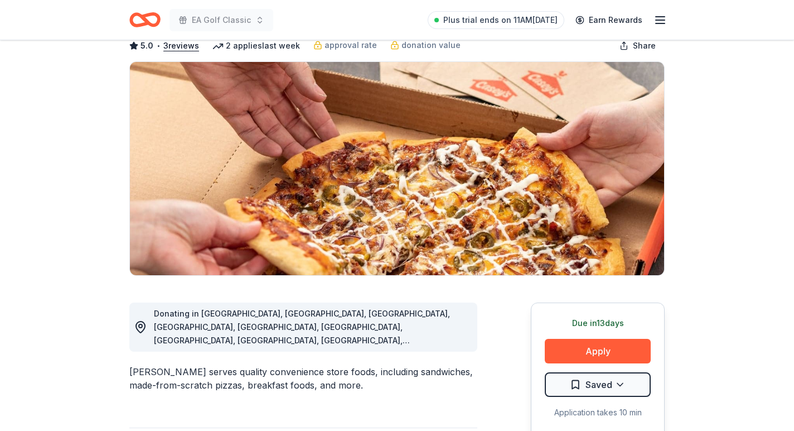
scroll to position [95, 0]
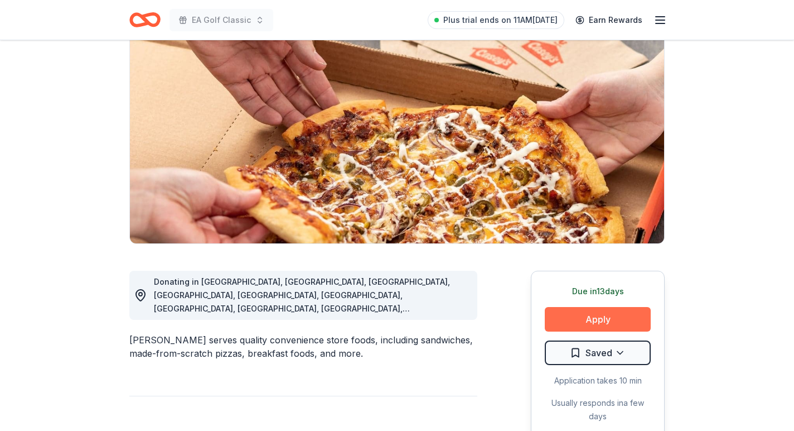
click at [592, 318] on button "Apply" at bounding box center [598, 319] width 106 height 25
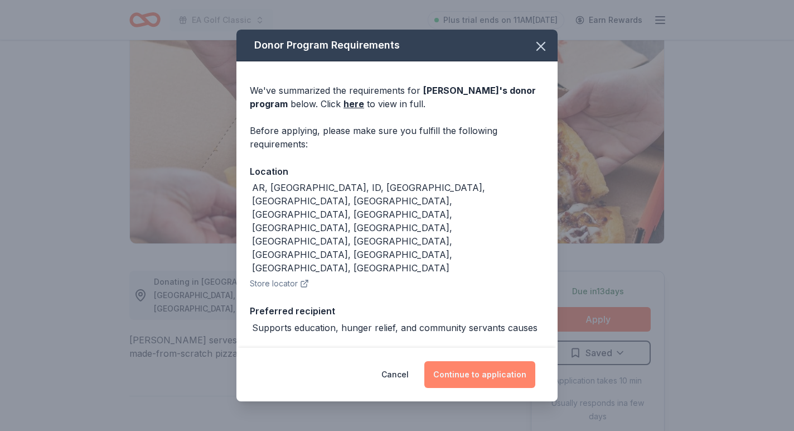
click at [476, 370] on button "Continue to application" at bounding box center [479, 374] width 111 height 27
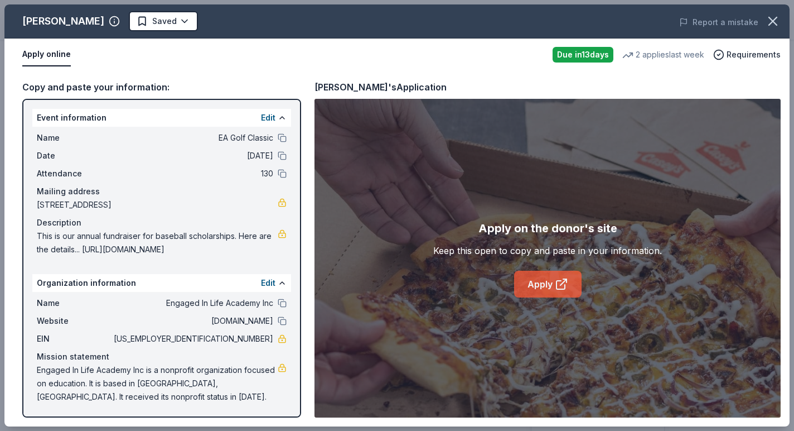
click at [567, 271] on link "Apply" at bounding box center [547, 284] width 67 height 27
